Goal: Task Accomplishment & Management: Complete application form

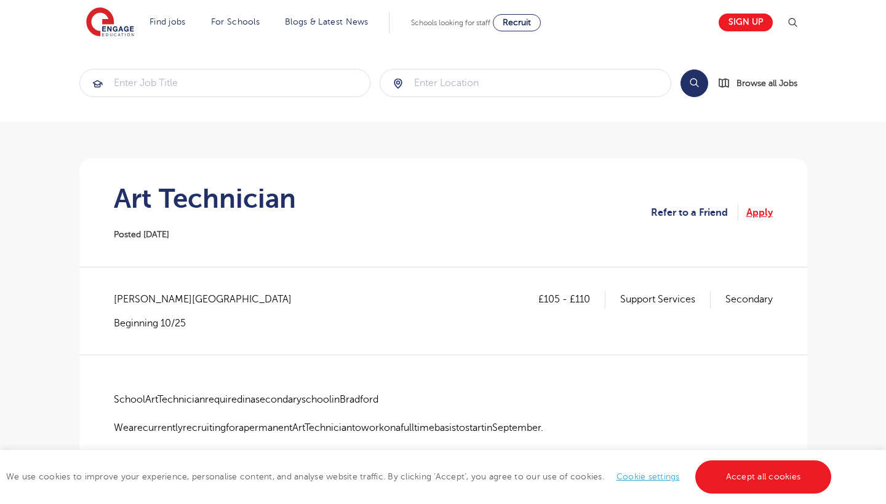
click at [763, 210] on link "Apply" at bounding box center [759, 213] width 26 height 16
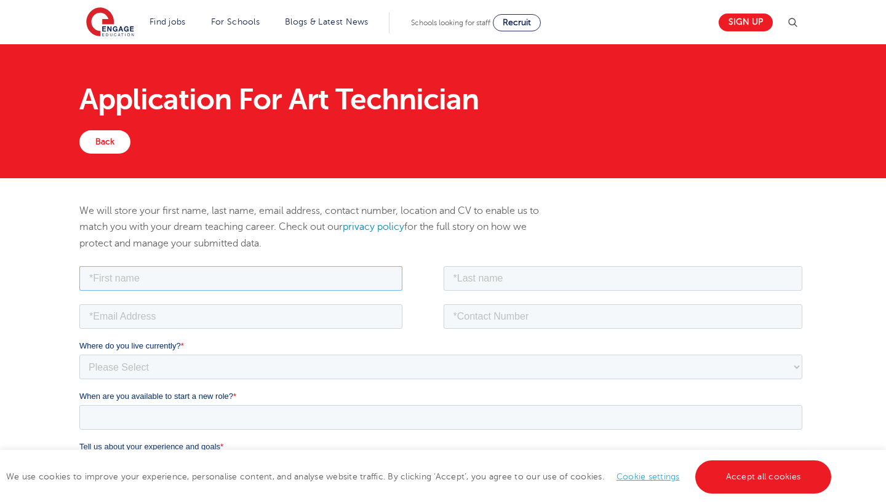
click at [386, 279] on input "text" at bounding box center [240, 278] width 323 height 25
click at [326, 278] on input "text" at bounding box center [240, 278] width 323 height 25
type input "chloe"
type input "reynolds"
click at [93, 273] on input "chloe" at bounding box center [240, 278] width 323 height 25
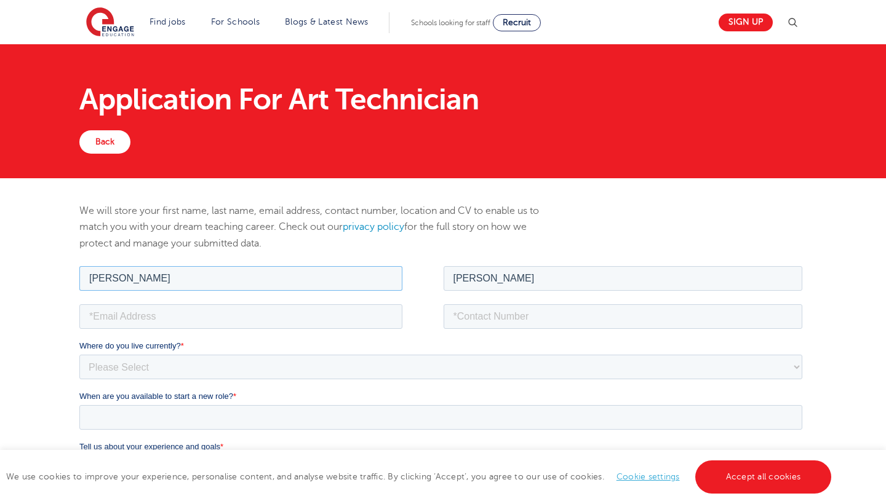
type input "Chloe"
click at [458, 277] on input "reynolds" at bounding box center [622, 278] width 359 height 25
type input "Reynolds"
click at [271, 314] on input "email" at bounding box center [240, 316] width 323 height 25
type input "chloe.reynolds.artist@outlook.com"
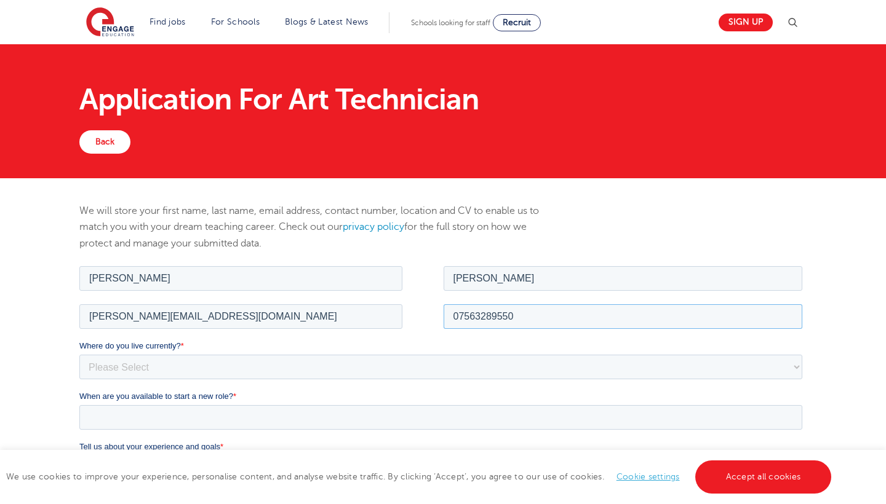
type input "07563289550"
select select "UK"
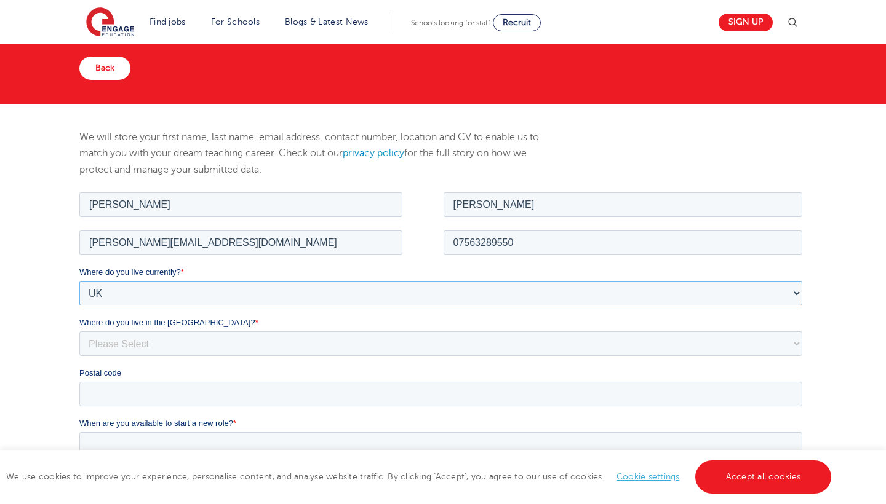
scroll to position [77, 0]
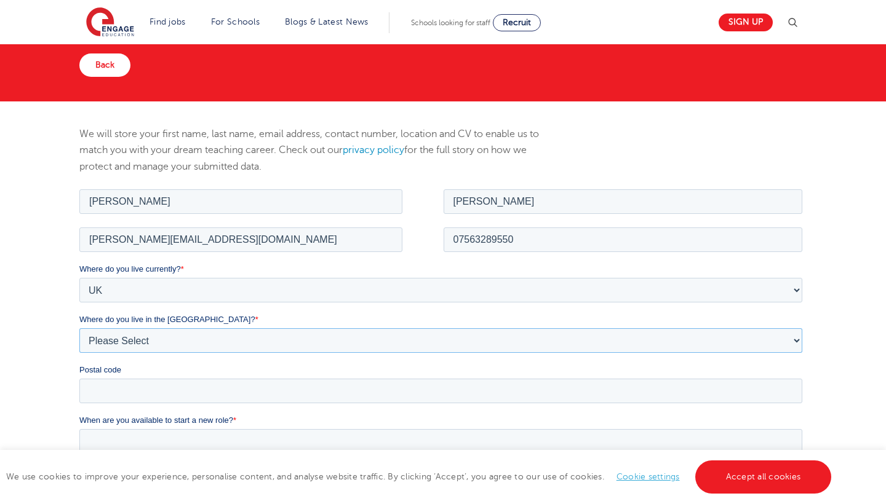
select select "Bradford"
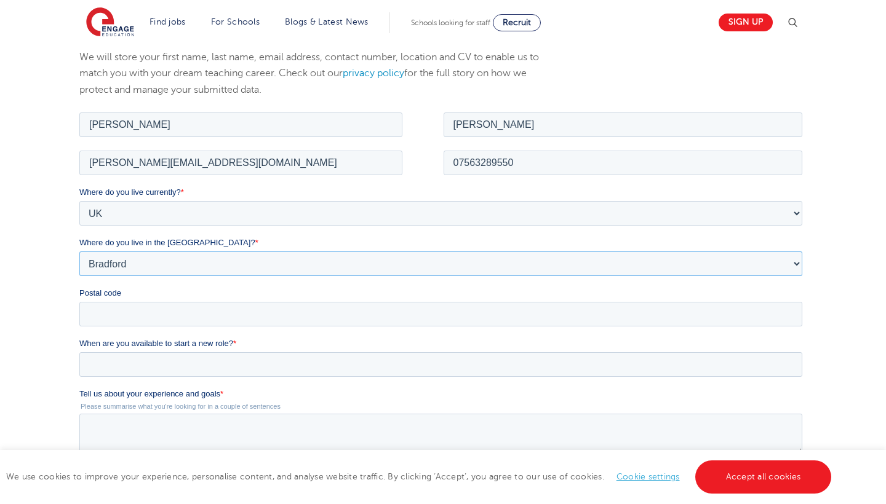
scroll to position [180, 0]
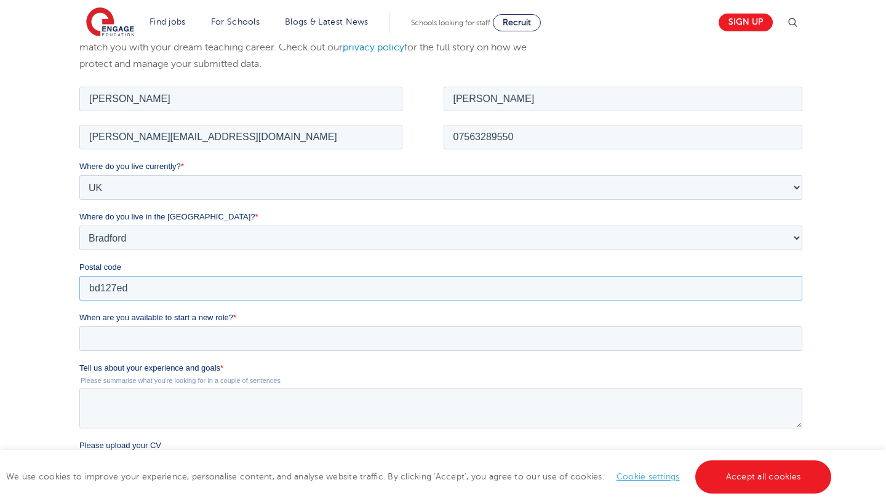
type input "bd127ed"
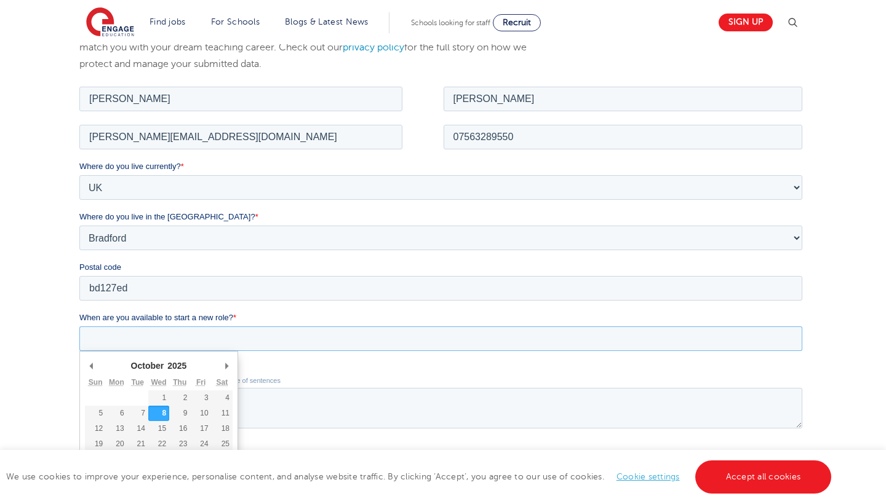
click at [107, 337] on input "When are you available to start a new role? *" at bounding box center [440, 338] width 723 height 25
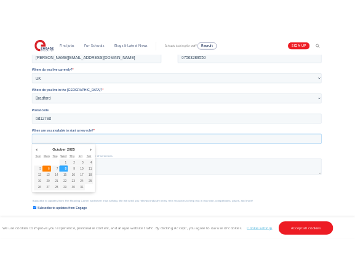
scroll to position [279, 0]
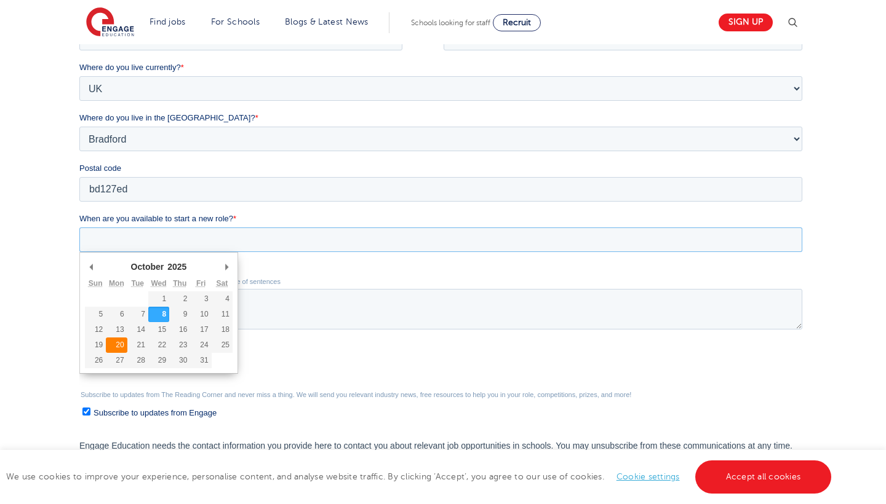
type div "2025-10-20"
type input "2025/10/20"
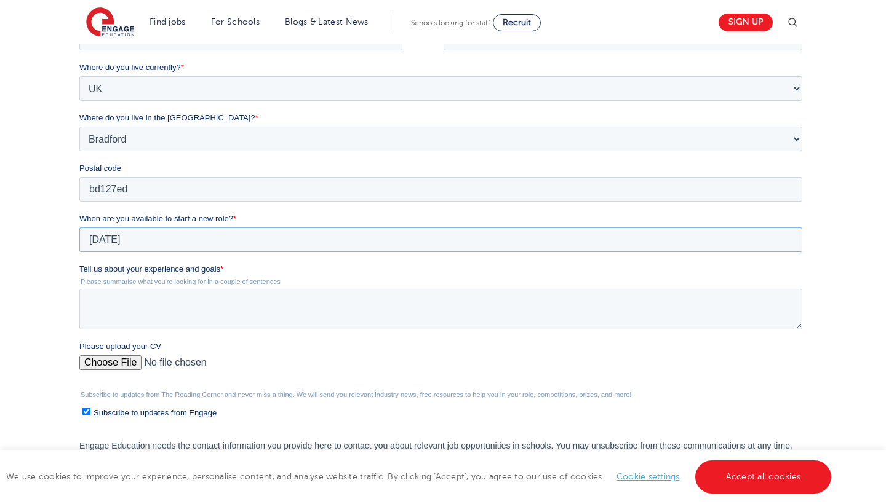
click at [137, 246] on input "2025/10/20" at bounding box center [440, 240] width 723 height 25
click at [120, 304] on textarea "Tell us about your experience and goals *" at bounding box center [440, 309] width 723 height 41
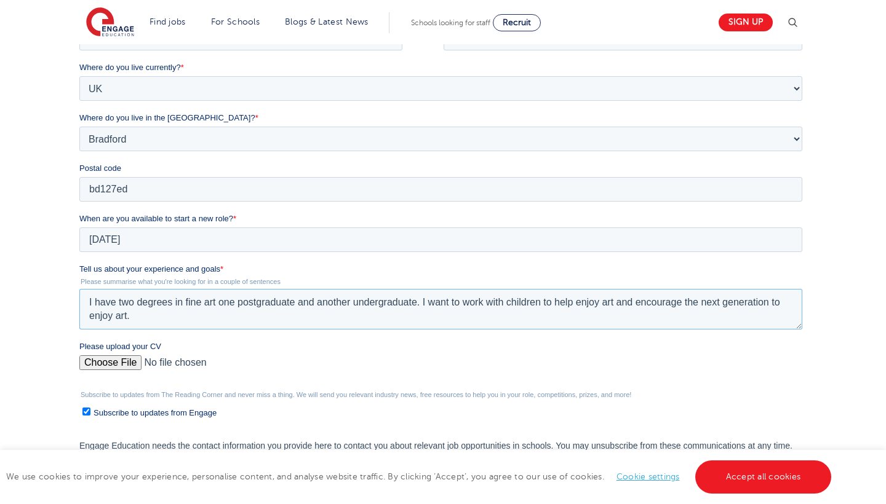
type textarea "I have two degrees in fine art one postgraduate and another undergraduate. I wa…"
click at [126, 365] on input "Please upload your CV" at bounding box center [440, 367] width 723 height 25
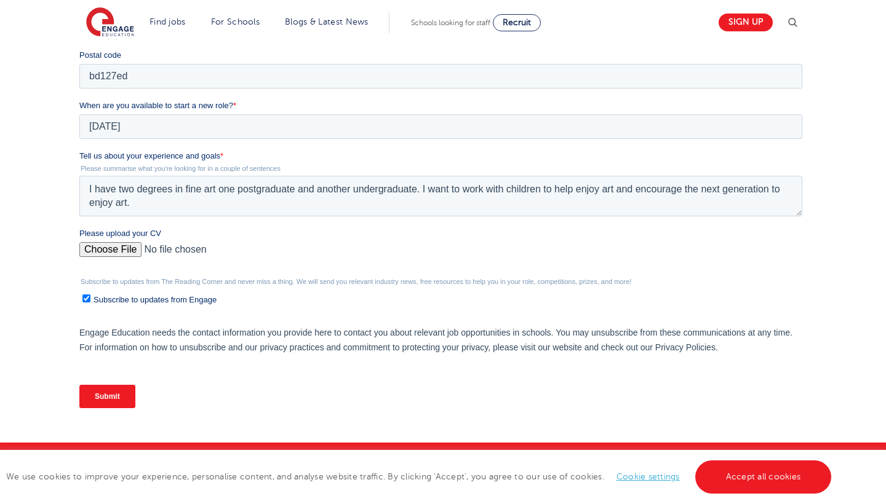
scroll to position [0, 0]
click at [127, 253] on input "Please upload your CV" at bounding box center [440, 254] width 723 height 25
type input "C:\fakepath\Chloe's cv oct 2025.jpg"
click at [112, 393] on input "Submit" at bounding box center [107, 396] width 56 height 23
